Goal: Task Accomplishment & Management: Use online tool/utility

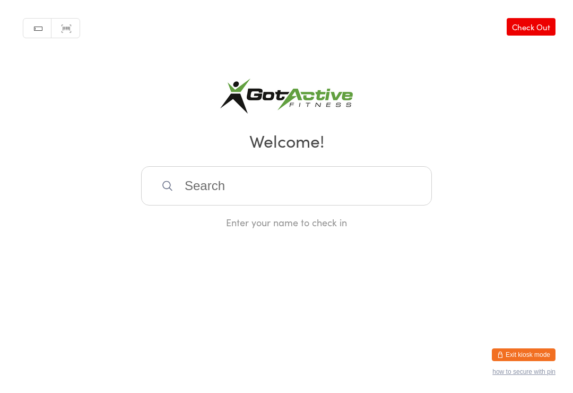
click at [550, 341] on html "You have now entered Kiosk Mode. Members will be able to check themselves in us…" at bounding box center [286, 196] width 573 height 393
click at [519, 352] on button "Exit kiosk mode" at bounding box center [524, 354] width 64 height 13
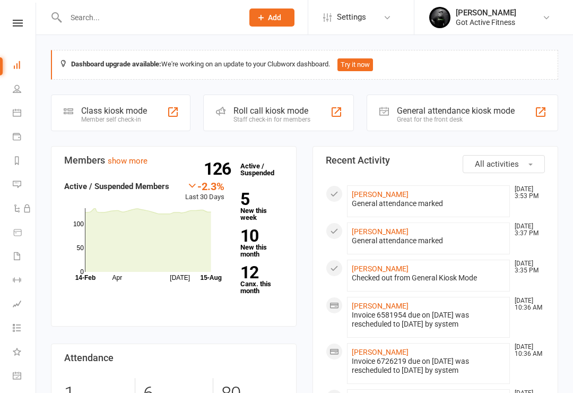
click at [90, 23] on input "text" at bounding box center [149, 17] width 173 height 15
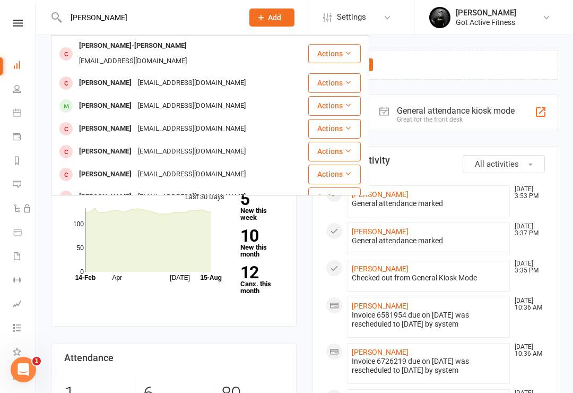
type input "Jack skinn"
click at [106, 46] on div "[PERSON_NAME]-[PERSON_NAME]" at bounding box center [133, 45] width 114 height 15
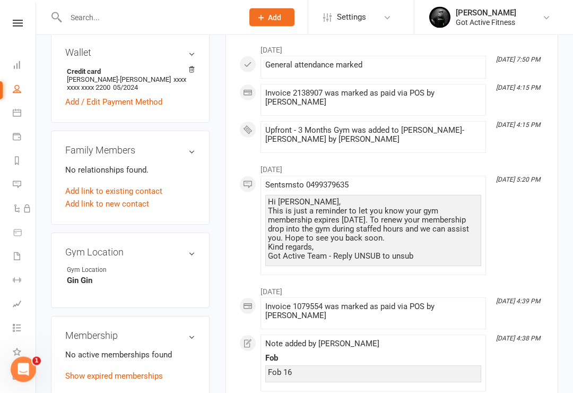
click at [88, 392] on link "Add new membership" at bounding box center [103, 398] width 76 height 10
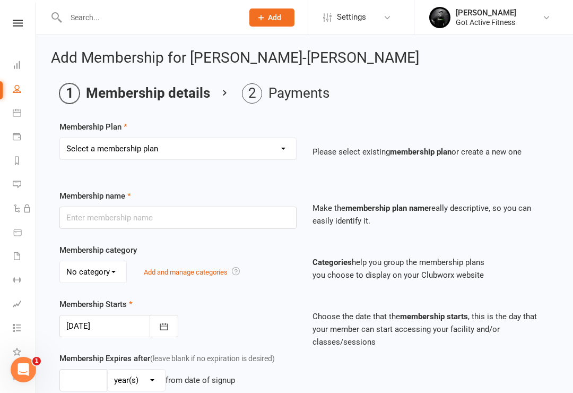
click at [85, 152] on select "Select a membership plan Create new Membership Plan DD - Gym (No Contract) Upfr…" at bounding box center [178, 148] width 236 height 21
select select "2"
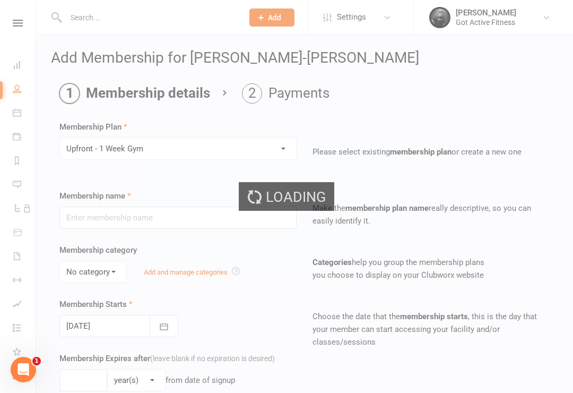
type input "Upfront - 1 Week Gym"
select select "0"
type input "1"
select select "1"
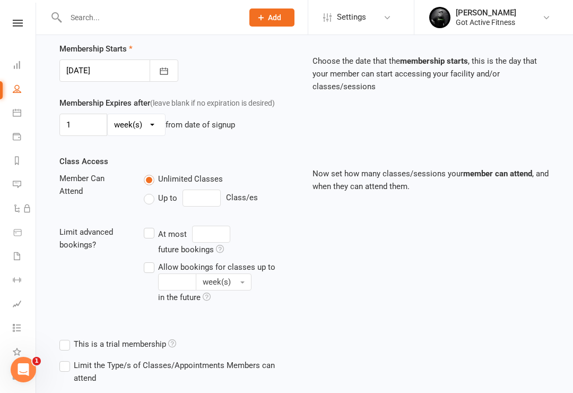
scroll to position [313, 0]
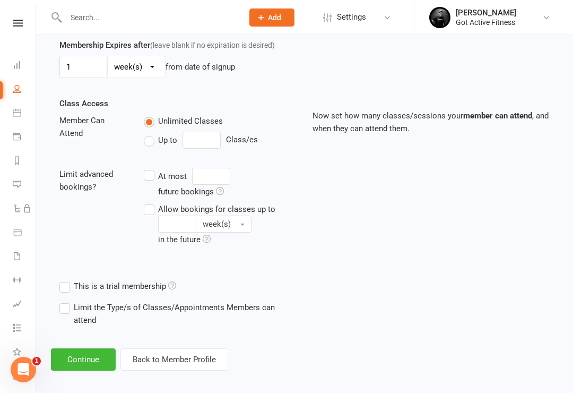
click at [71, 356] on button "Continue" at bounding box center [83, 359] width 65 height 22
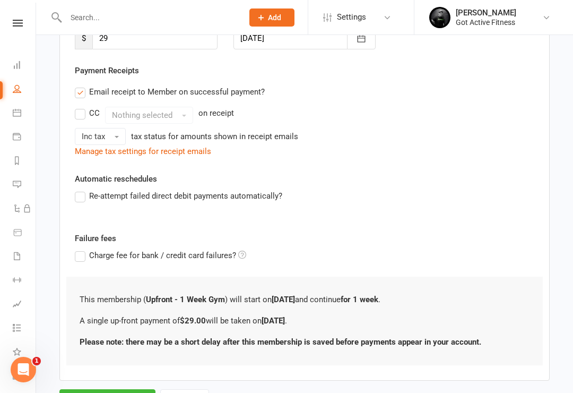
scroll to position [220, 0]
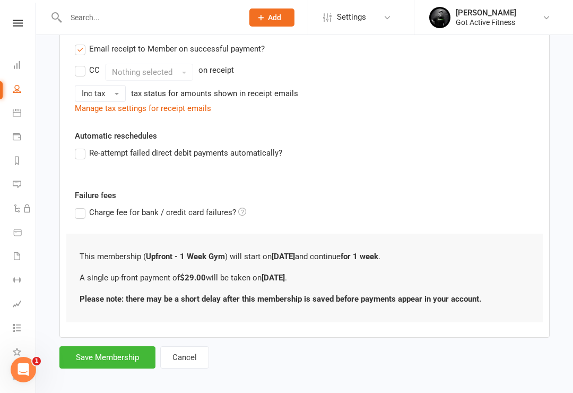
click at [84, 357] on button "Save Membership" at bounding box center [107, 357] width 96 height 22
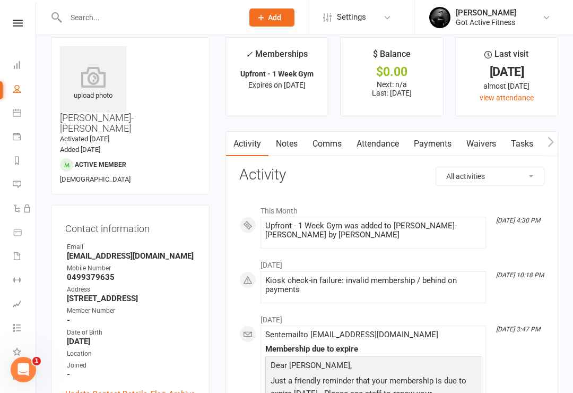
scroll to position [13, 0]
click at [88, 326] on div "Contact information Owner Email Jskin24@outlook.com Mobile Number 0499379635 Ad…" at bounding box center [130, 315] width 159 height 222
click at [89, 324] on div "Contact information Owner Email Jskin24@outlook.com Mobile Number 0499379635 Ad…" at bounding box center [130, 315] width 159 height 222
click at [88, 387] on link "Update Contact Details" at bounding box center [106, 393] width 82 height 13
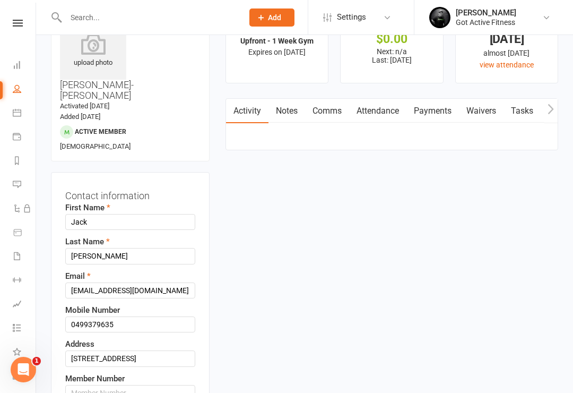
scroll to position [50, 0]
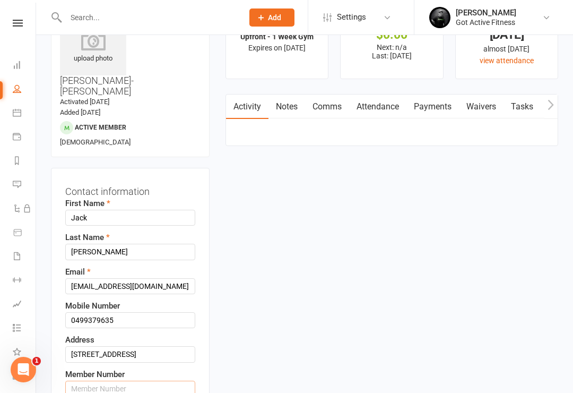
click at [95, 381] on input "text" at bounding box center [130, 389] width 130 height 16
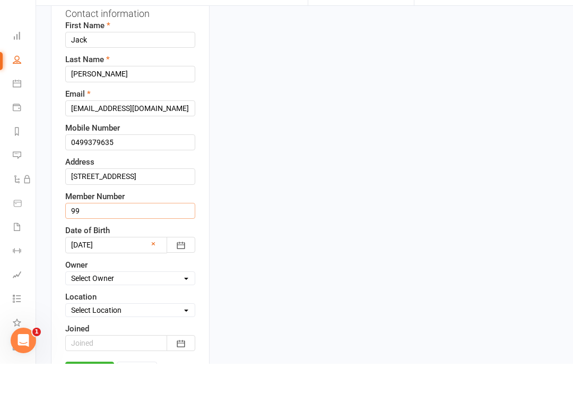
scroll to position [204, 0]
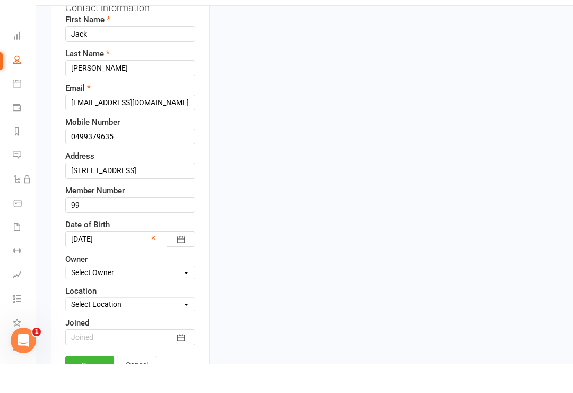
click at [93, 385] on link "Save" at bounding box center [89, 394] width 49 height 19
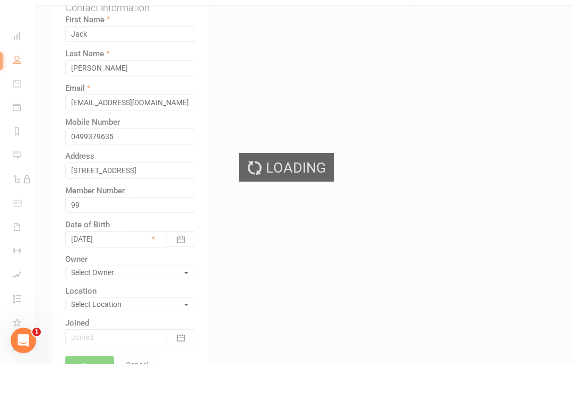
scroll to position [234, 0]
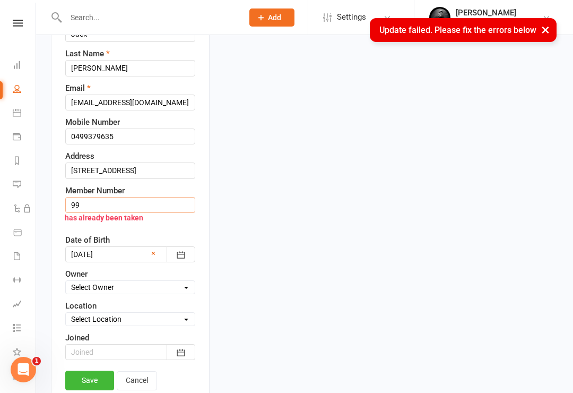
click at [67, 197] on input "99" at bounding box center [130, 205] width 130 height 16
type input "#99"
click at [86, 371] on link "Save" at bounding box center [89, 380] width 49 height 19
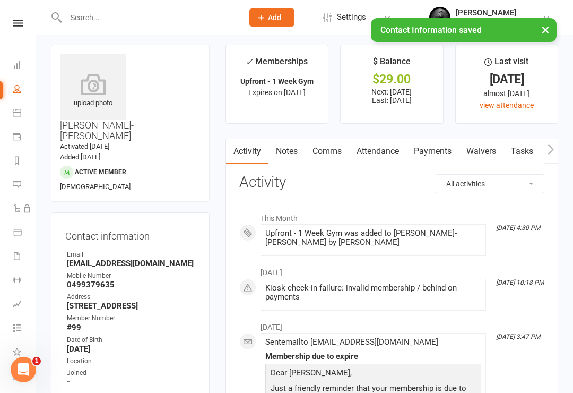
scroll to position [0, 0]
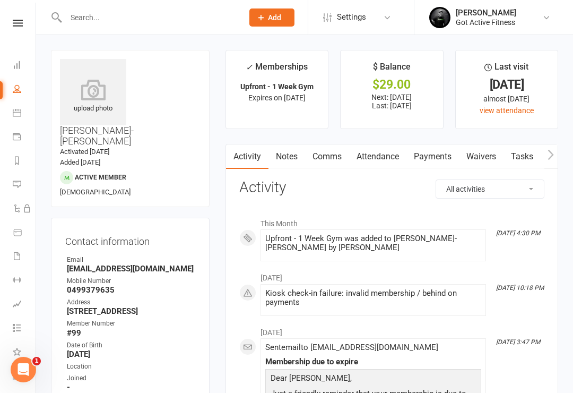
click at [88, 18] on input "text" at bounding box center [149, 17] width 173 height 15
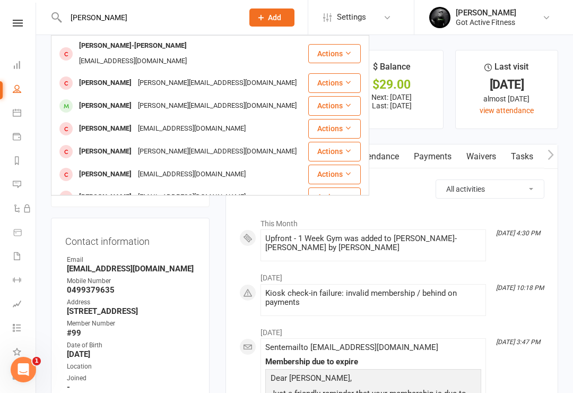
type input "Peter skinn"
click at [217, 38] on div "Peter skinner-russell petersr12345@gmail.com" at bounding box center [179, 53] width 255 height 35
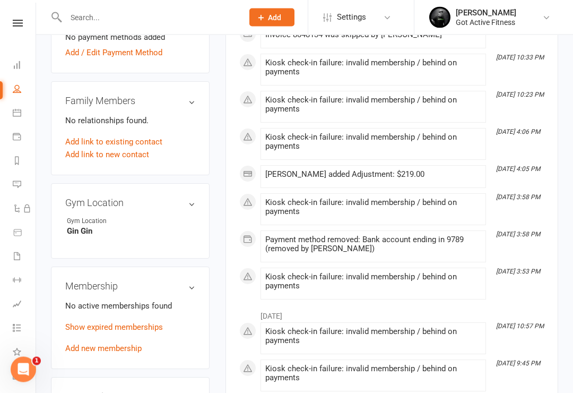
click at [79, 344] on link "Add new membership" at bounding box center [103, 349] width 76 height 10
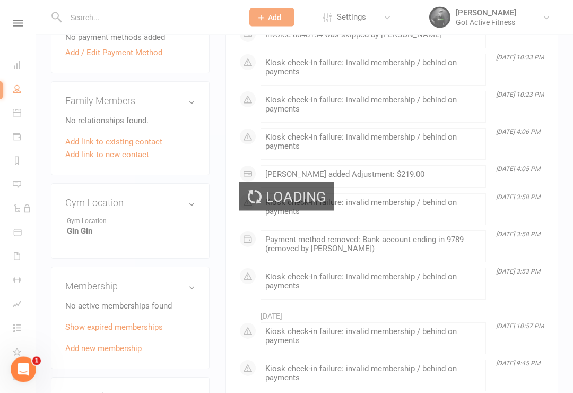
scroll to position [476, 0]
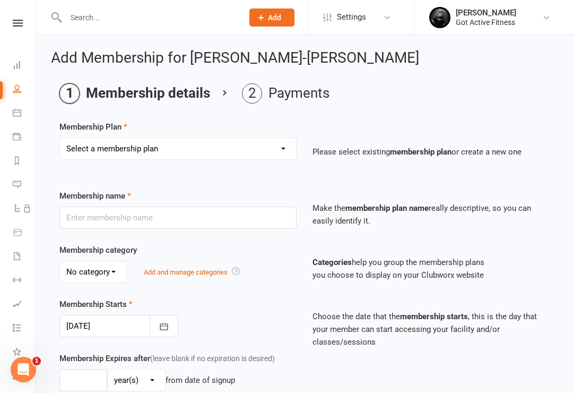
click at [89, 152] on select "Select a membership plan Create new Membership Plan DD - Gym (No Contract) Upfr…" at bounding box center [178, 148] width 236 height 21
select select "2"
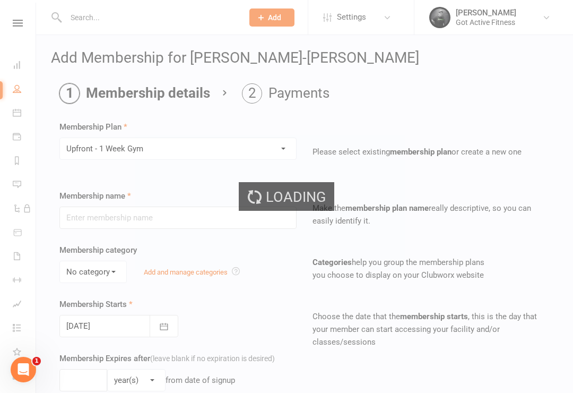
type input "Upfront - 1 Week Gym"
select select "0"
type input "1"
select select "1"
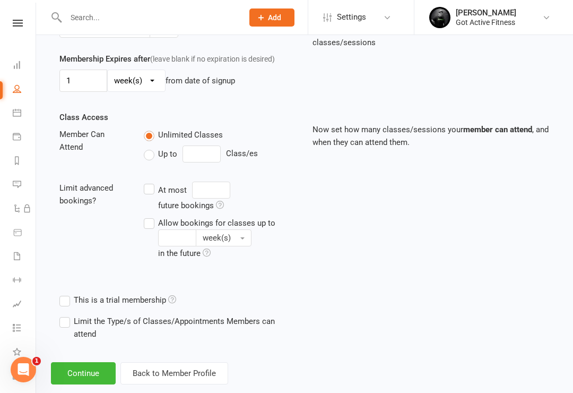
scroll to position [313, 0]
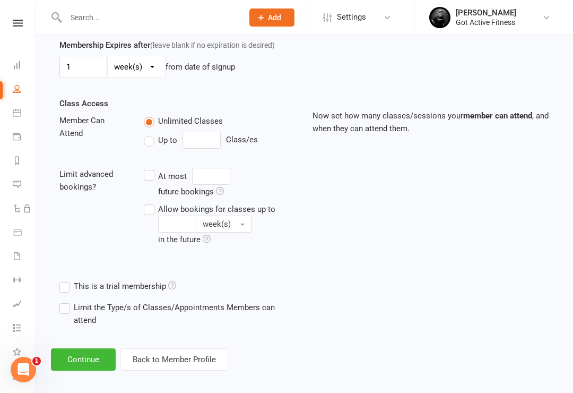
click at [74, 362] on button "Continue" at bounding box center [83, 359] width 65 height 22
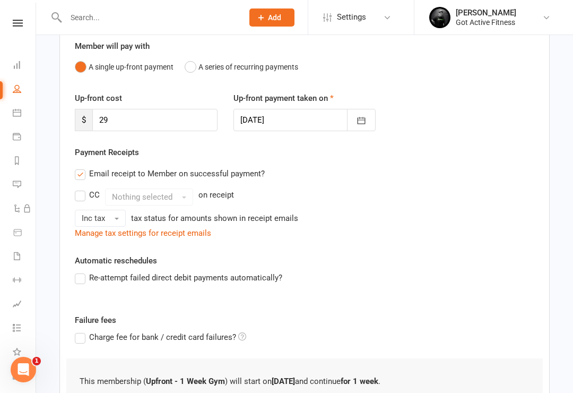
scroll to position [220, 0]
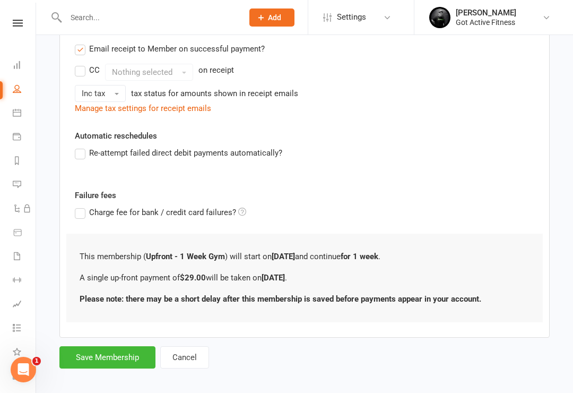
click at [97, 351] on button "Save Membership" at bounding box center [107, 357] width 96 height 22
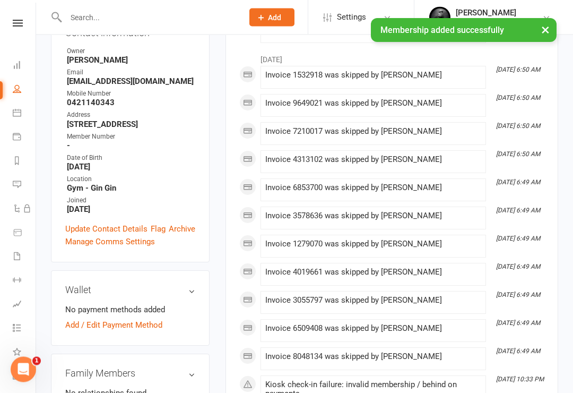
scroll to position [209, 0]
click at [76, 222] on link "Update Contact Details" at bounding box center [106, 228] width 82 height 13
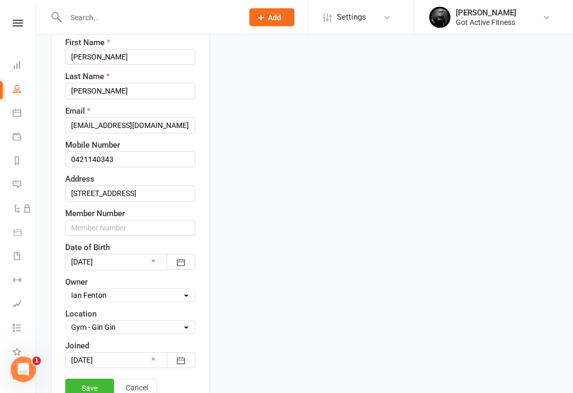
scroll to position [211, 0]
click at [85, 220] on input "text" at bounding box center [130, 228] width 130 height 16
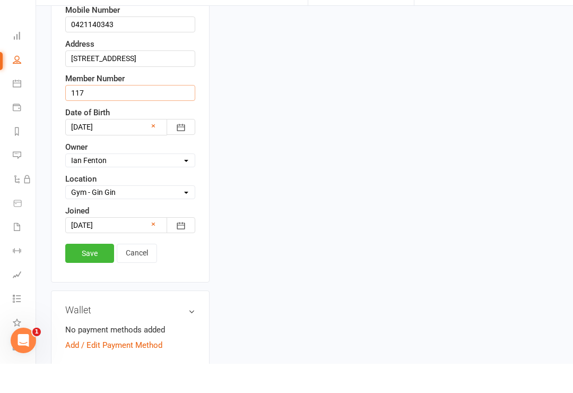
scroll to position [322, 0]
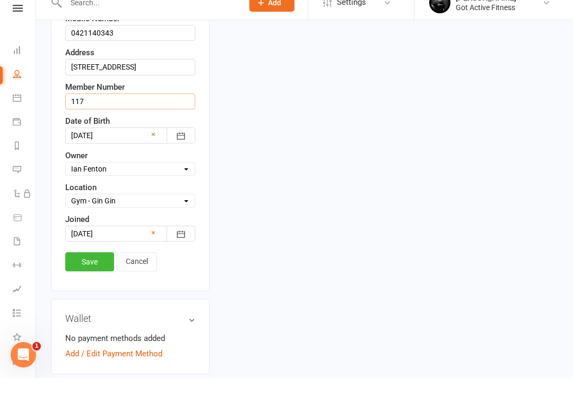
type input "117"
click at [83, 267] on link "Save" at bounding box center [89, 276] width 49 height 19
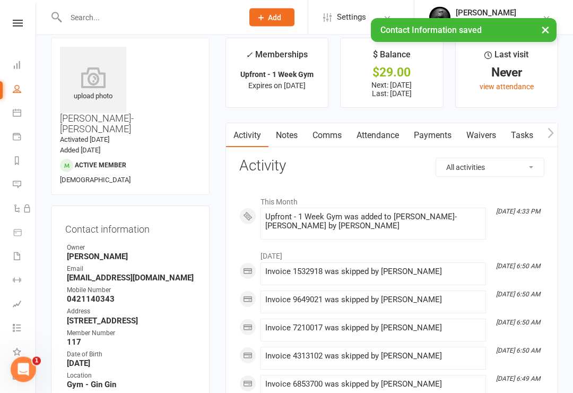
scroll to position [0, 0]
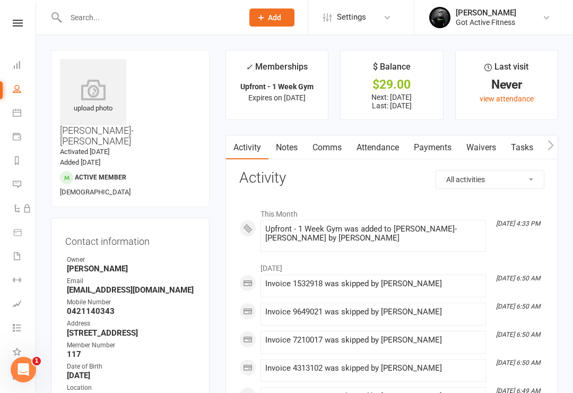
click at [8, 23] on link at bounding box center [18, 23] width 38 height 7
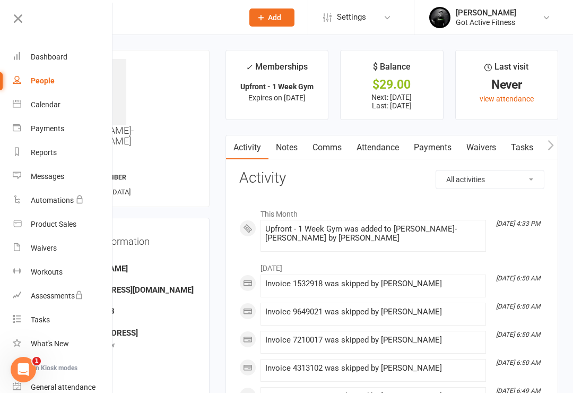
click at [46, 61] on div "Dashboard" at bounding box center [49, 57] width 37 height 8
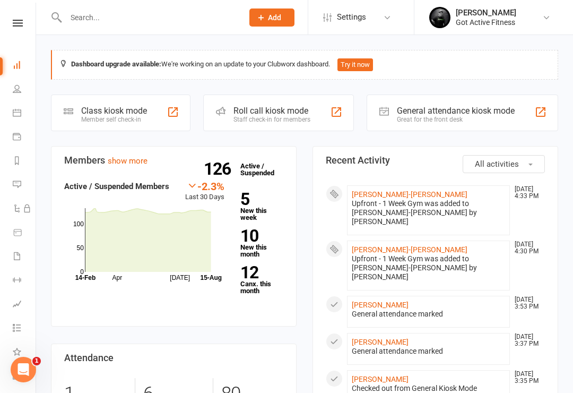
click at [366, 254] on div "Upfront - 1 Week Gym was added to [PERSON_NAME]-[PERSON_NAME] by [PERSON_NAME]" at bounding box center [428, 267] width 153 height 27
click at [361, 245] on link "[PERSON_NAME]-[PERSON_NAME]" at bounding box center [410, 249] width 116 height 8
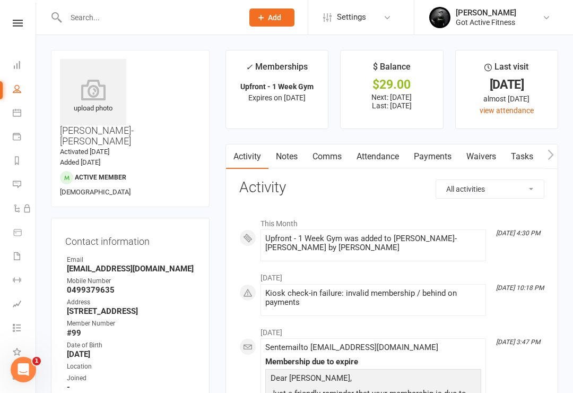
click at [22, 24] on icon at bounding box center [18, 23] width 10 height 7
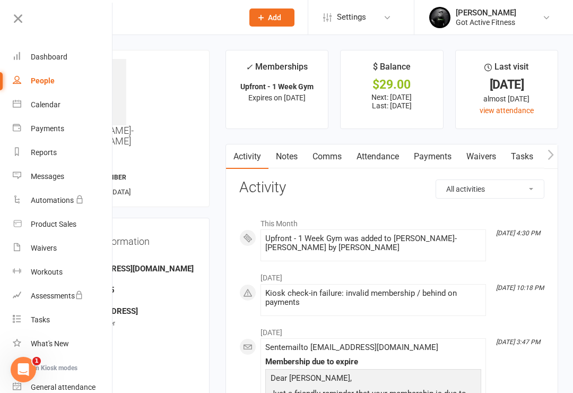
click at [55, 55] on div "Dashboard" at bounding box center [49, 57] width 37 height 8
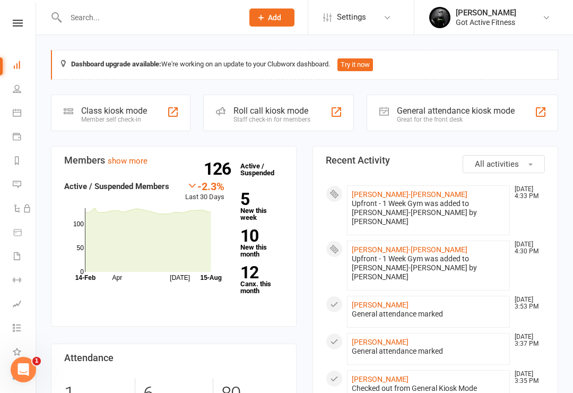
click at [392, 198] on link "[PERSON_NAME]-[PERSON_NAME]" at bounding box center [410, 194] width 116 height 8
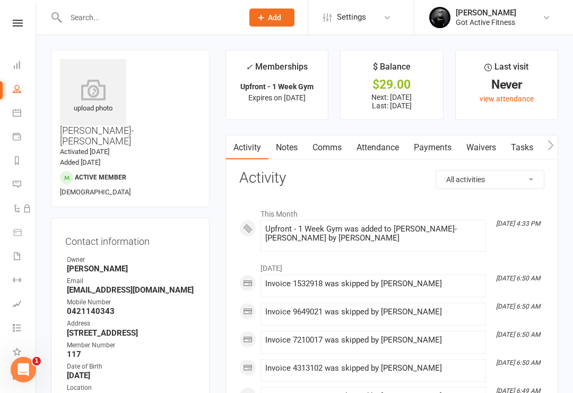
click at [8, 21] on link at bounding box center [18, 23] width 38 height 7
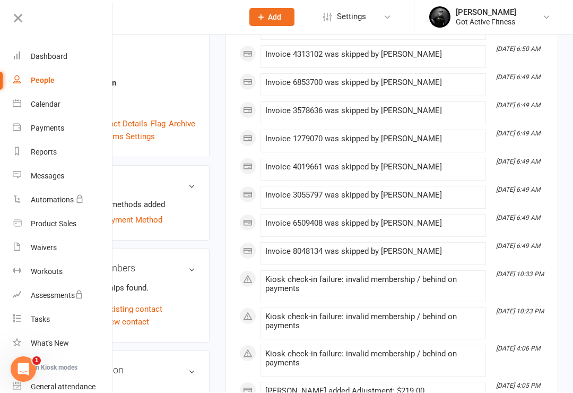
scroll to position [314, 0]
click at [35, 50] on link "Dashboard" at bounding box center [63, 57] width 100 height 24
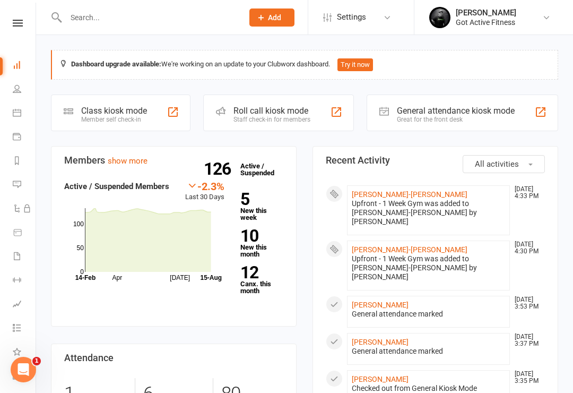
click at [399, 245] on link "[PERSON_NAME]-[PERSON_NAME]" at bounding box center [410, 249] width 116 height 8
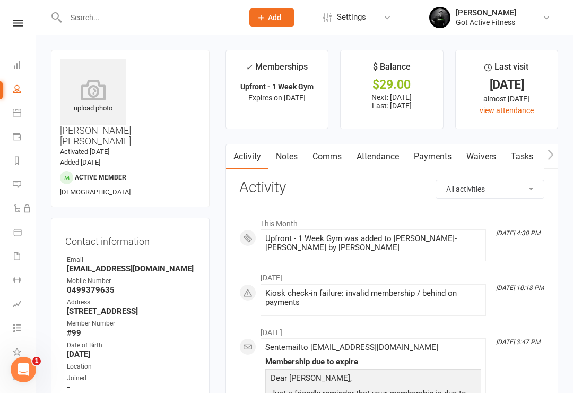
click at [440, 159] on link "Payments" at bounding box center [433, 156] width 53 height 24
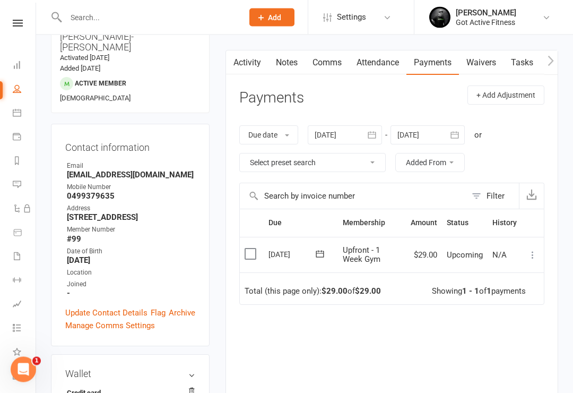
scroll to position [94, 0]
click at [521, 254] on td "N/A" at bounding box center [505, 255] width 34 height 36
click at [523, 253] on td "Mark as Paid (Cash) Mark as Paid (POS) Mark as Paid (Other) Skip More Info Send…" at bounding box center [533, 255] width 22 height 36
click at [531, 250] on icon at bounding box center [533, 255] width 11 height 11
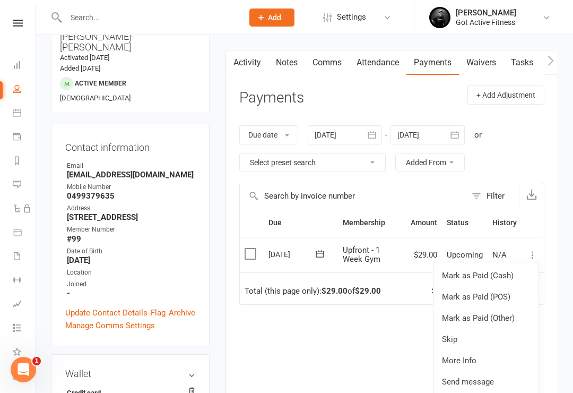
click at [510, 294] on link "Mark as Paid (POS)" at bounding box center [486, 296] width 105 height 21
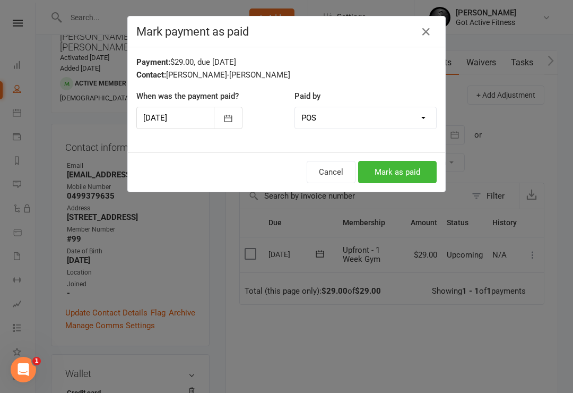
click at [420, 168] on button "Mark as paid" at bounding box center [397, 172] width 79 height 22
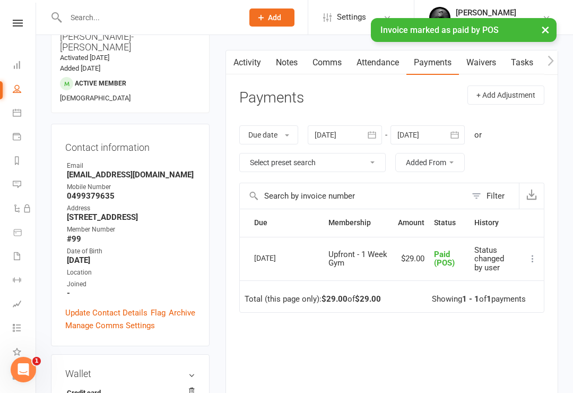
click at [19, 25] on icon at bounding box center [18, 23] width 10 height 7
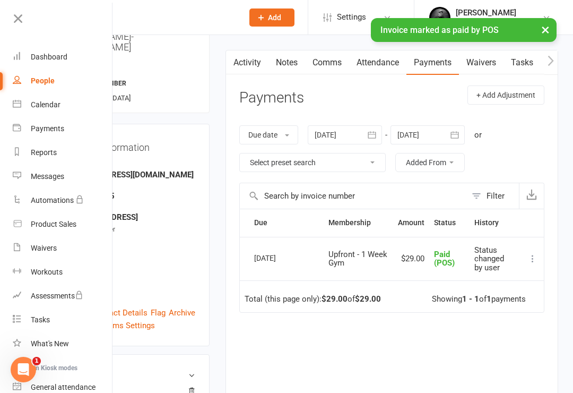
click at [40, 55] on div "Dashboard" at bounding box center [49, 57] width 37 height 8
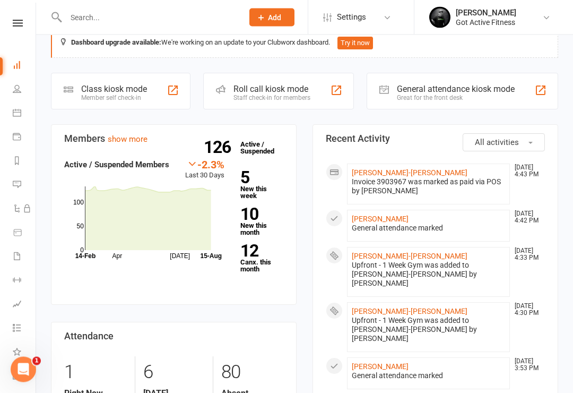
scroll to position [22, 0]
click at [407, 253] on link "[PERSON_NAME]-[PERSON_NAME]" at bounding box center [410, 256] width 116 height 8
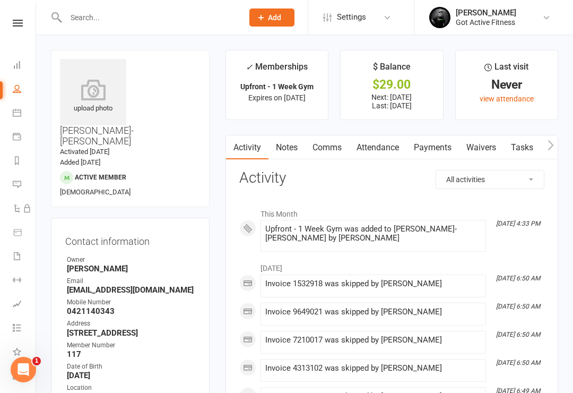
click at [441, 147] on link "Payments" at bounding box center [433, 147] width 53 height 24
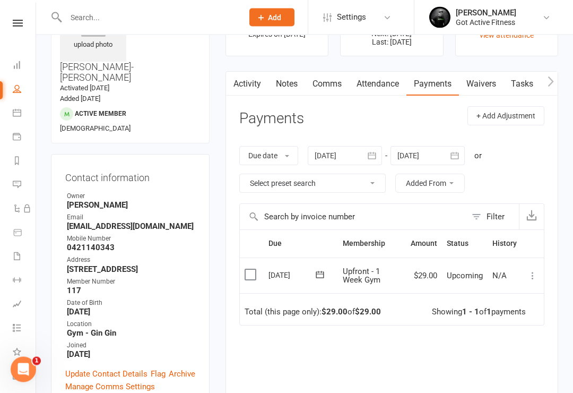
scroll to position [70, 0]
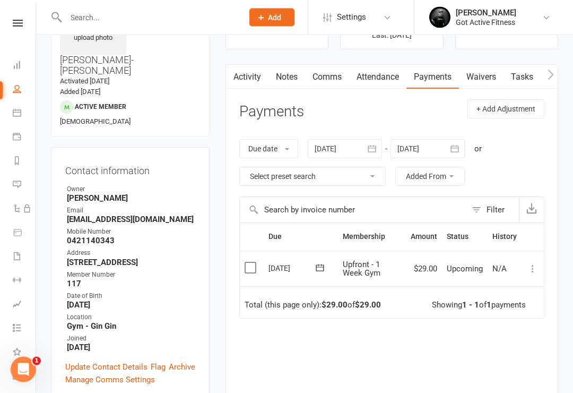
click at [528, 267] on icon at bounding box center [533, 269] width 11 height 11
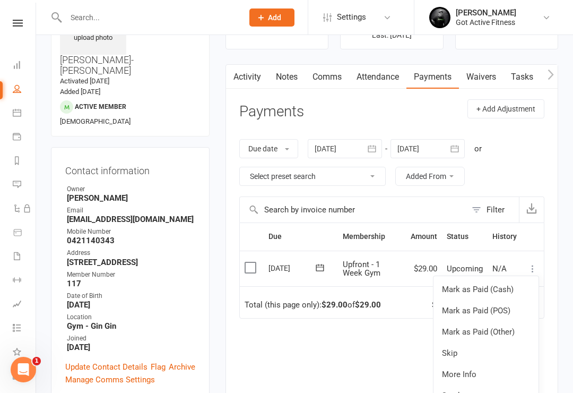
click at [516, 305] on link "Mark as Paid (POS)" at bounding box center [486, 310] width 105 height 21
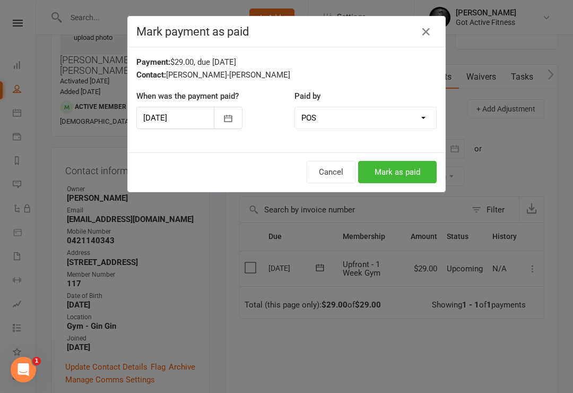
click at [396, 176] on button "Mark as paid" at bounding box center [397, 172] width 79 height 22
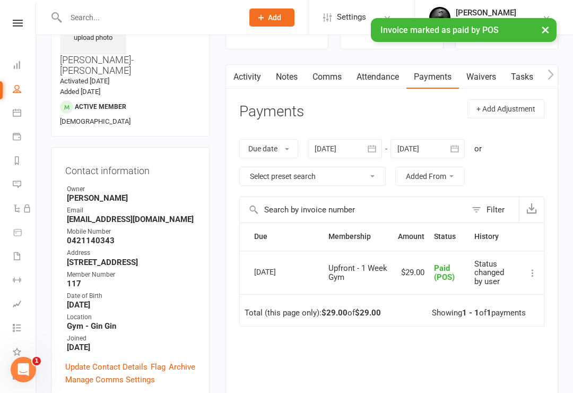
scroll to position [0, 0]
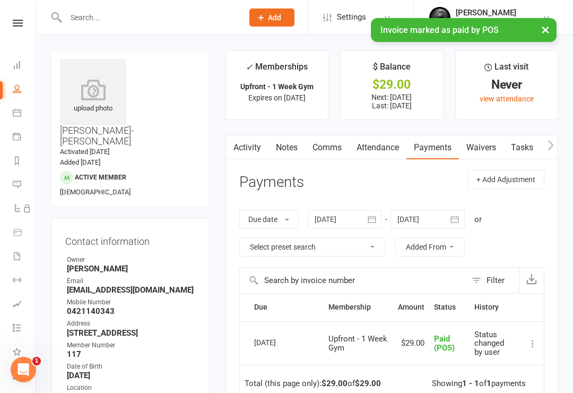
click at [16, 23] on icon at bounding box center [18, 23] width 10 height 7
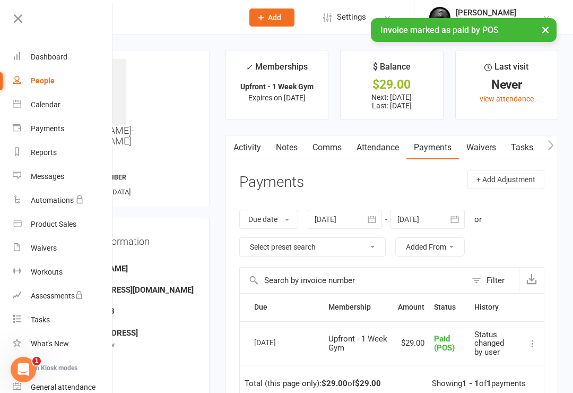
click at [42, 58] on div "Dashboard" at bounding box center [49, 57] width 37 height 8
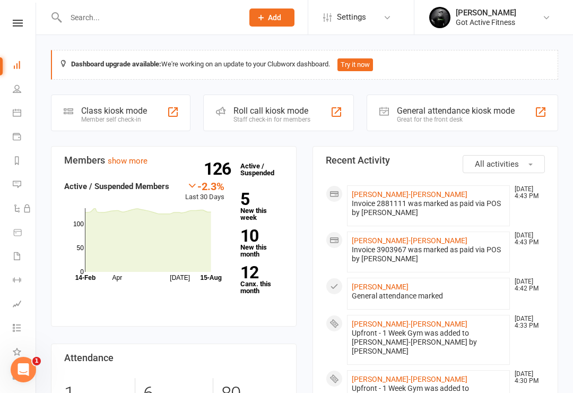
click at [389, 244] on link "[PERSON_NAME]-[PERSON_NAME]" at bounding box center [410, 240] width 116 height 8
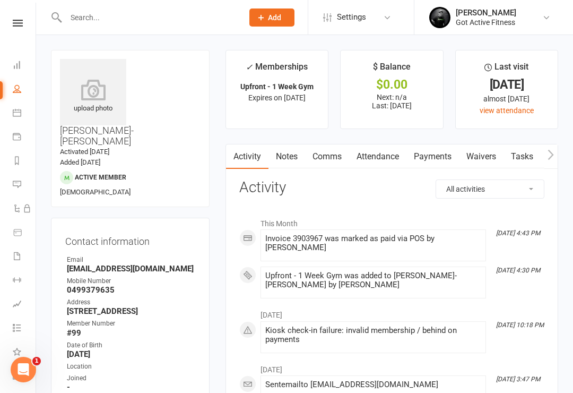
click at [15, 25] on icon at bounding box center [18, 23] width 10 height 7
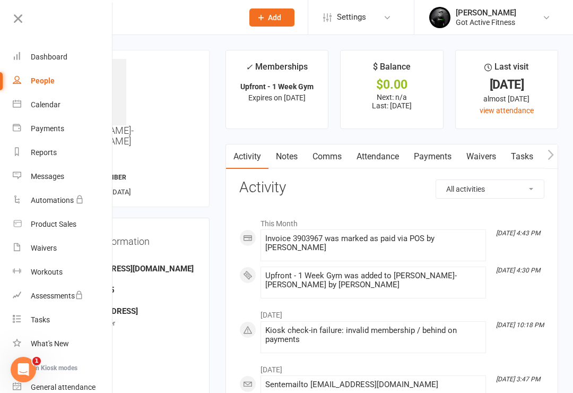
click at [49, 63] on link "Dashboard" at bounding box center [63, 57] width 100 height 24
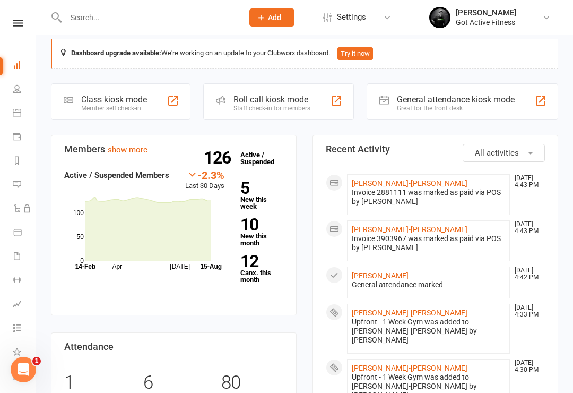
scroll to position [9, 0]
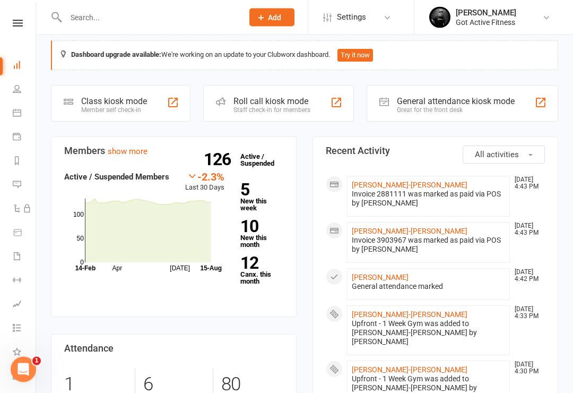
click at [466, 107] on div "Great for the front desk" at bounding box center [456, 110] width 118 height 7
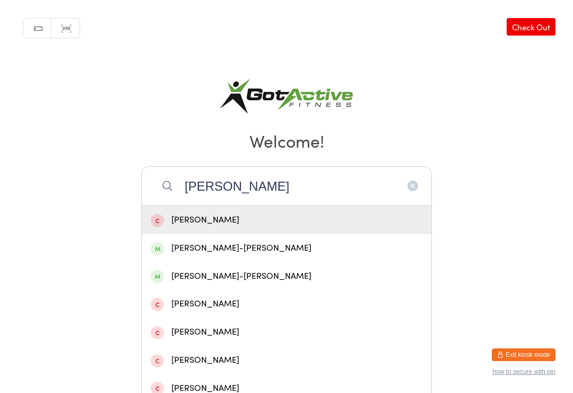
type input "[PERSON_NAME]"
click at [195, 283] on div "[PERSON_NAME]-[PERSON_NAME]" at bounding box center [287, 276] width 272 height 14
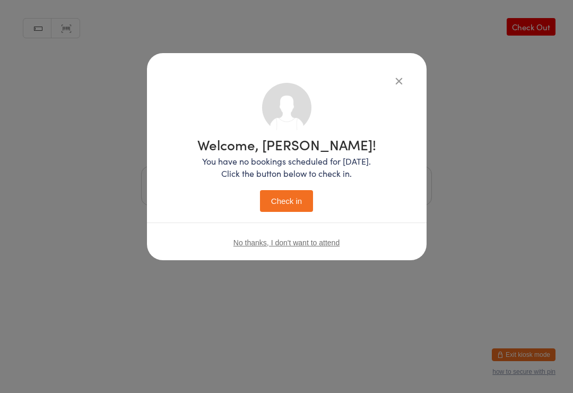
click at [311, 203] on button "Check in" at bounding box center [286, 201] width 53 height 22
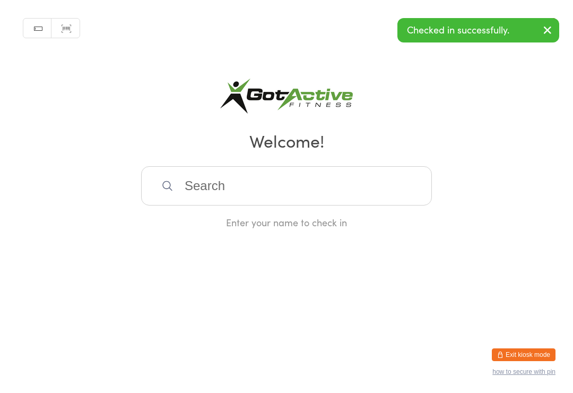
click at [379, 182] on input "search" at bounding box center [286, 185] width 291 height 39
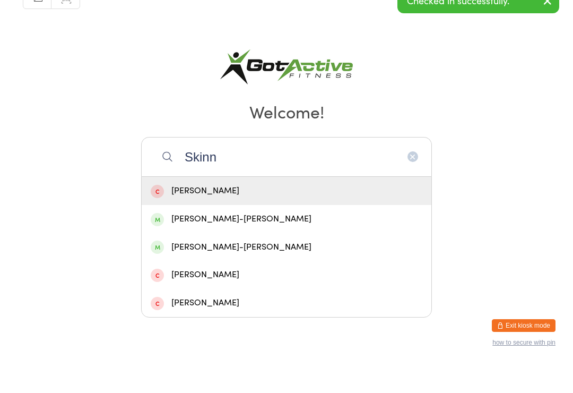
type input "Skinn"
click at [196, 234] on div "[PERSON_NAME]-[PERSON_NAME]" at bounding box center [287, 248] width 290 height 28
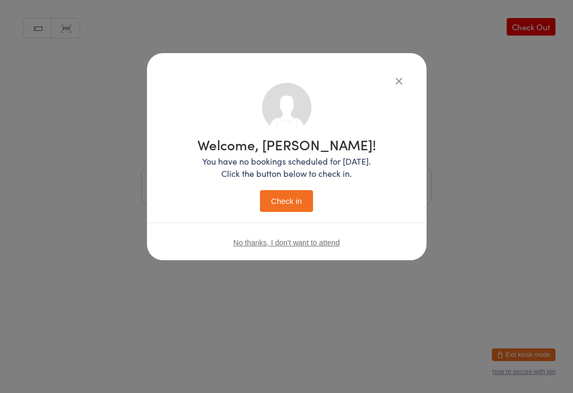
click at [301, 202] on button "Check in" at bounding box center [286, 201] width 53 height 22
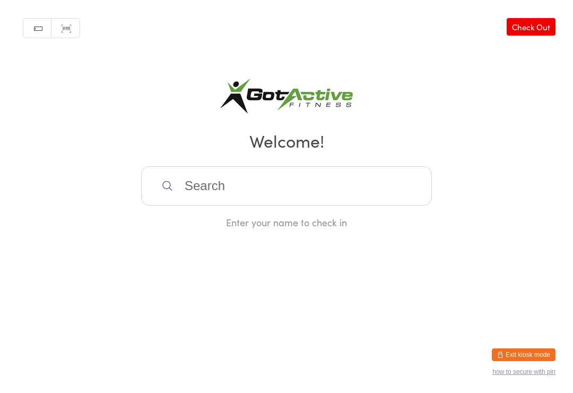
click at [526, 341] on html "You have now entered Kiosk Mode. Members will be able to check themselves in us…" at bounding box center [286, 196] width 573 height 393
click at [536, 351] on button "Exit kiosk mode" at bounding box center [524, 354] width 64 height 13
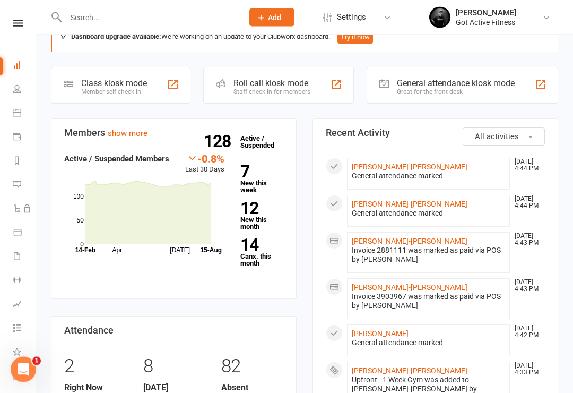
scroll to position [28, 0]
click at [18, 24] on icon at bounding box center [18, 23] width 10 height 7
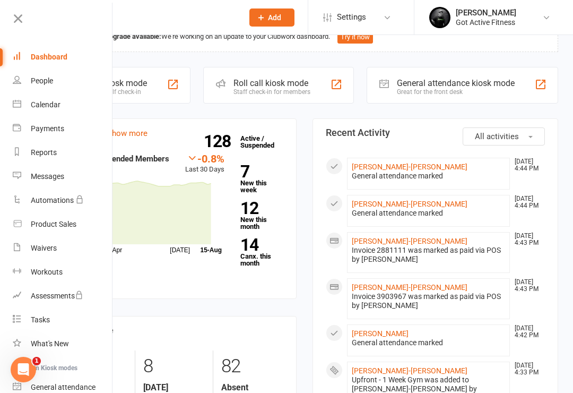
click at [41, 54] on div "Dashboard" at bounding box center [49, 57] width 37 height 8
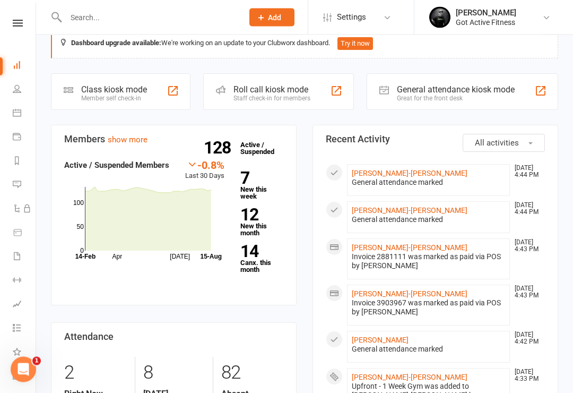
scroll to position [0, 0]
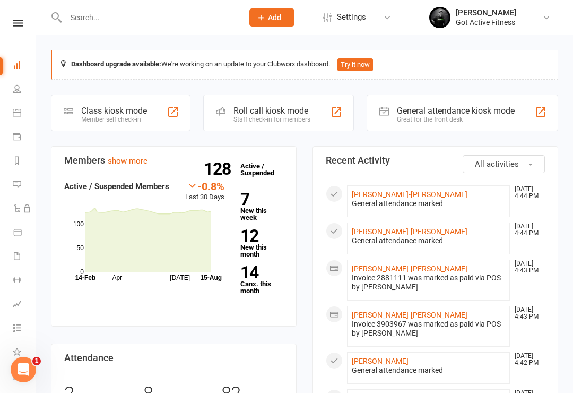
click at [16, 22] on icon at bounding box center [18, 23] width 10 height 7
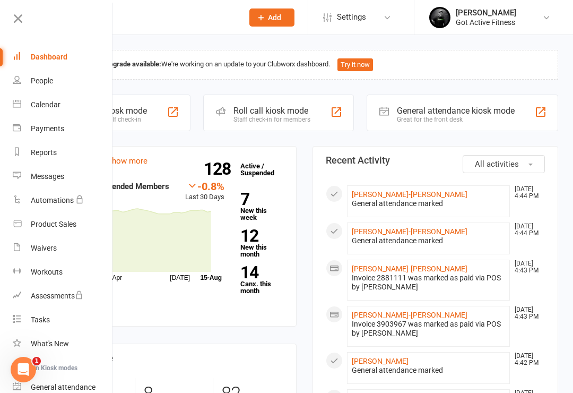
click at [44, 59] on div "Dashboard" at bounding box center [49, 57] width 37 height 8
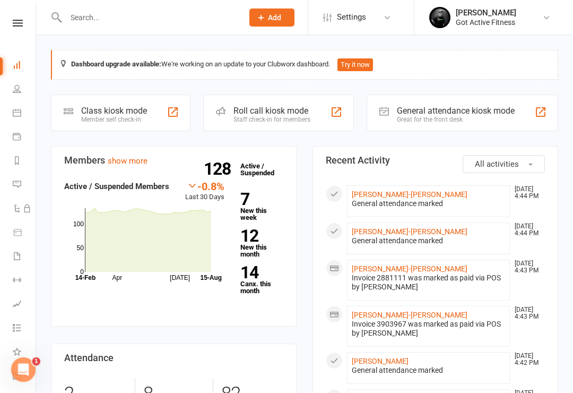
click at [7, 24] on link at bounding box center [18, 23] width 38 height 7
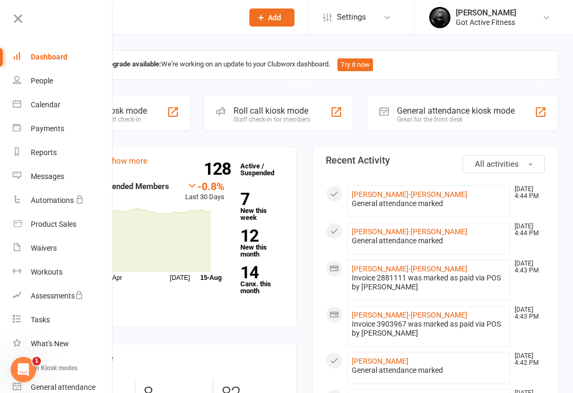
click at [47, 61] on div "Dashboard" at bounding box center [49, 57] width 37 height 8
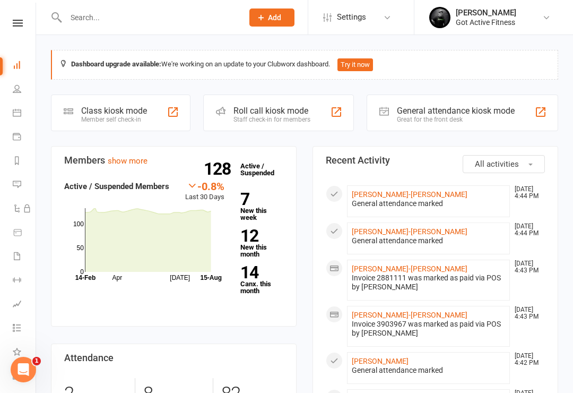
click at [537, 25] on link "[PERSON_NAME] Got Active Fitness" at bounding box center [493, 17] width 127 height 21
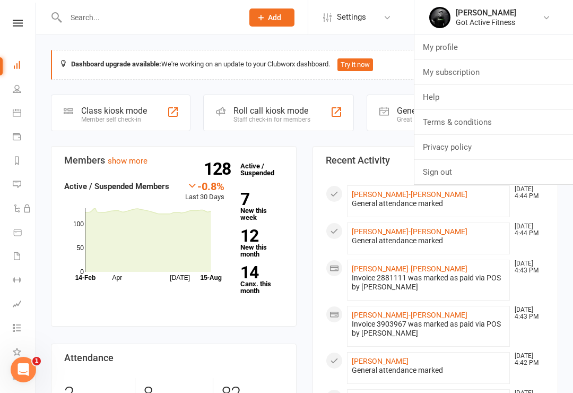
click at [492, 274] on div "Invoice 2881111 was marked as paid via POS by [PERSON_NAME]" at bounding box center [428, 282] width 153 height 18
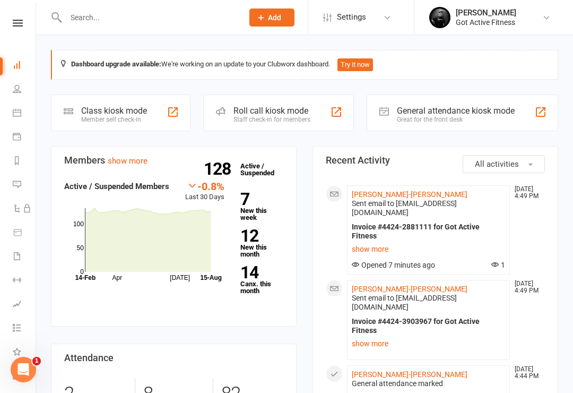
click at [510, 118] on div "Great for the front desk" at bounding box center [456, 119] width 118 height 7
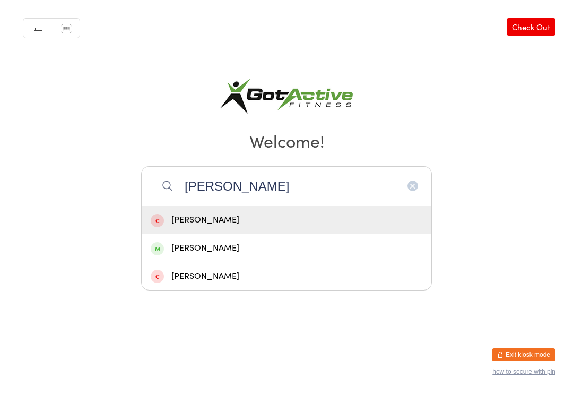
type input "[PERSON_NAME]"
click at [182, 251] on div "[PERSON_NAME]" at bounding box center [287, 248] width 272 height 14
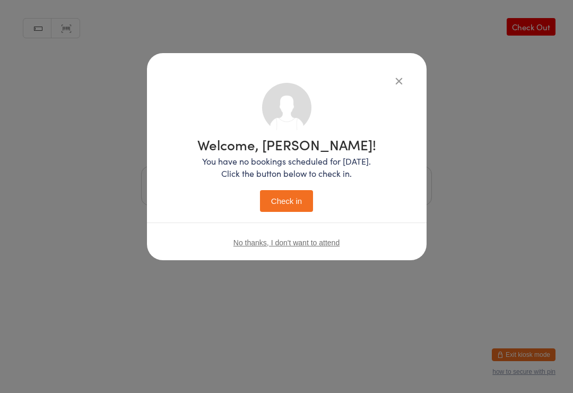
click at [288, 200] on button "Check in" at bounding box center [286, 201] width 53 height 22
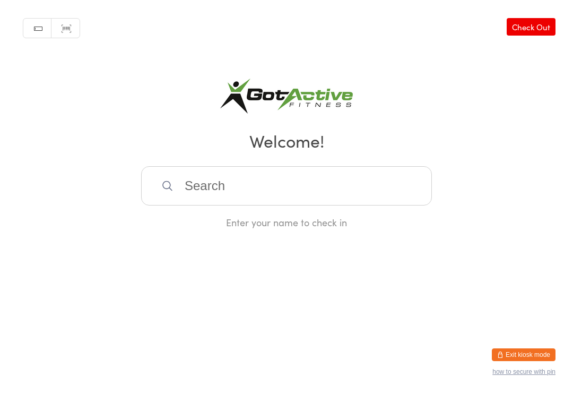
click at [526, 353] on button "Exit kiosk mode" at bounding box center [524, 354] width 64 height 13
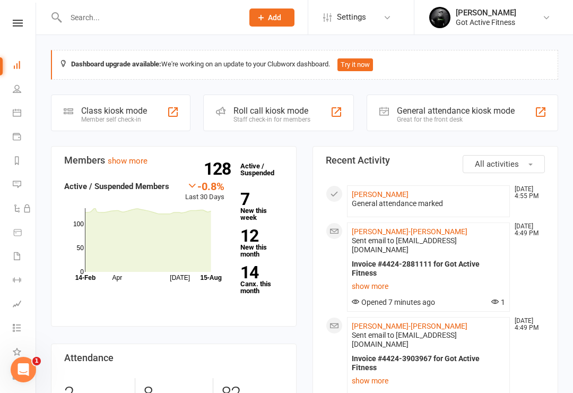
click at [541, 28] on link "[PERSON_NAME] Got Active Fitness" at bounding box center [493, 17] width 127 height 21
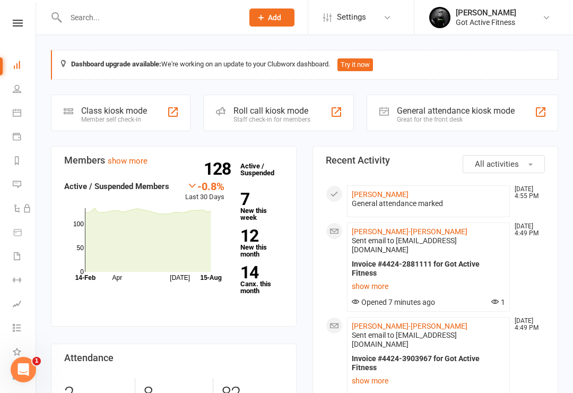
click at [169, 11] on input "text" at bounding box center [149, 17] width 173 height 15
click at [467, 111] on div "General attendance kiosk mode" at bounding box center [456, 111] width 118 height 10
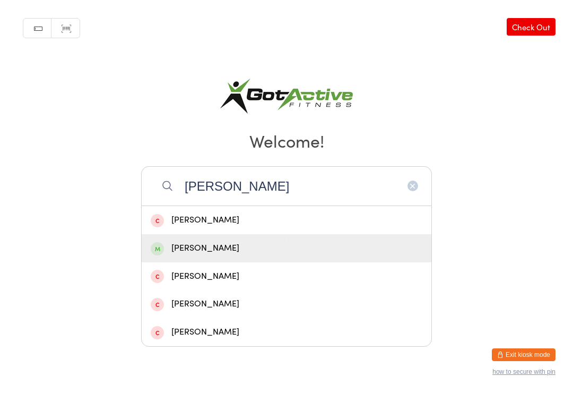
type input "[PERSON_NAME]"
click at [243, 253] on div "[PERSON_NAME]" at bounding box center [287, 248] width 272 height 14
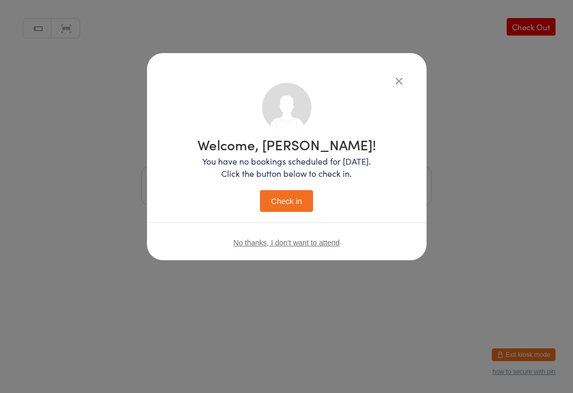
click at [297, 205] on button "Check in" at bounding box center [286, 201] width 53 height 22
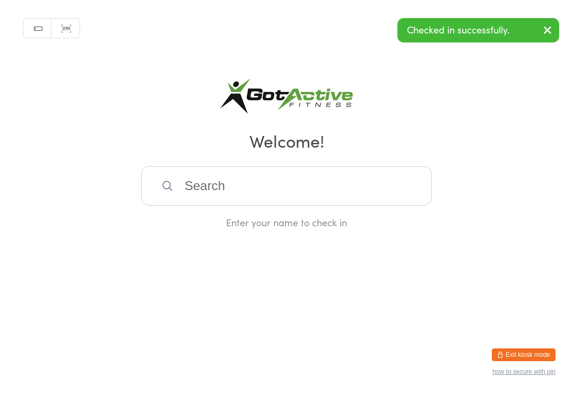
click at [515, 343] on html "You have now entered Kiosk Mode. Members will be able to check themselves in us…" at bounding box center [286, 196] width 573 height 393
click at [525, 341] on html "You have now entered Kiosk Mode. Members will be able to check themselves in us…" at bounding box center [286, 196] width 573 height 393
click at [532, 356] on button "Exit kiosk mode" at bounding box center [524, 354] width 64 height 13
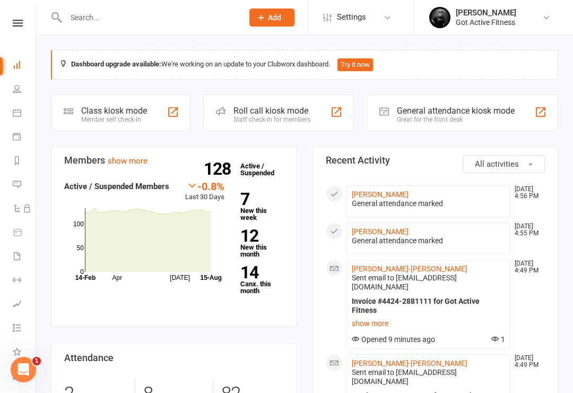
click at [542, 23] on link "[PERSON_NAME] Got Active Fitness" at bounding box center [493, 17] width 127 height 21
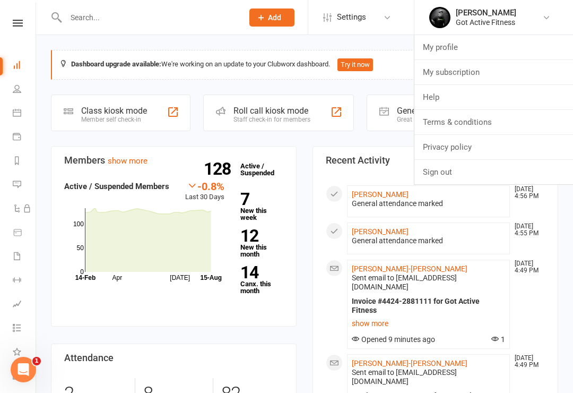
click at [474, 177] on link "Sign out" at bounding box center [494, 172] width 159 height 24
